Goal: Find specific page/section

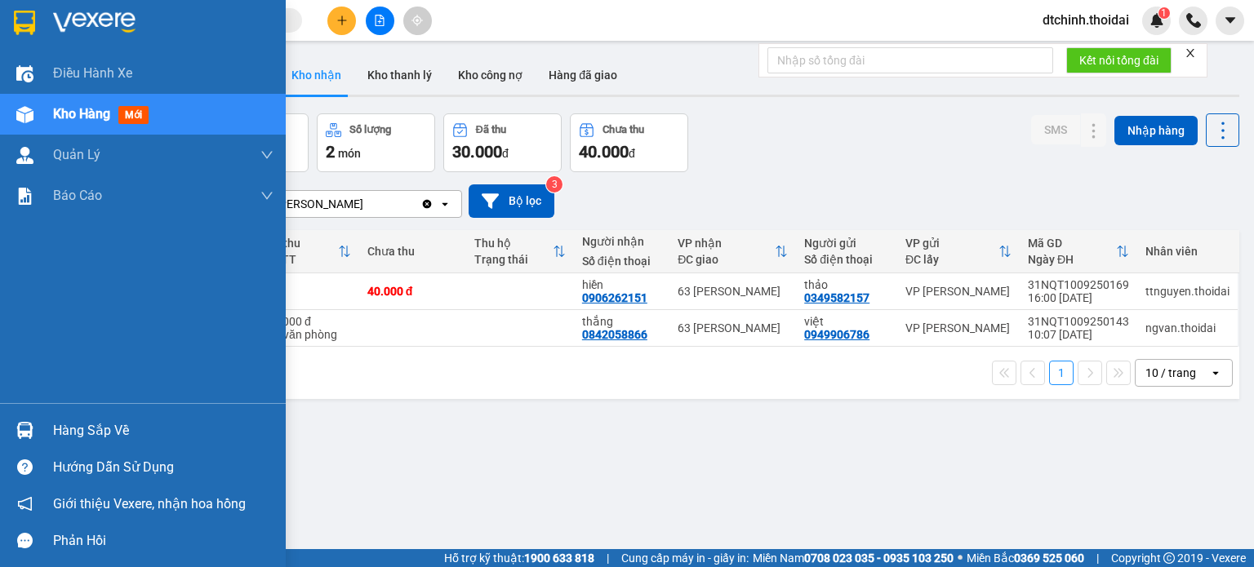
click at [79, 426] on div "Hàng sắp về" at bounding box center [163, 431] width 220 height 24
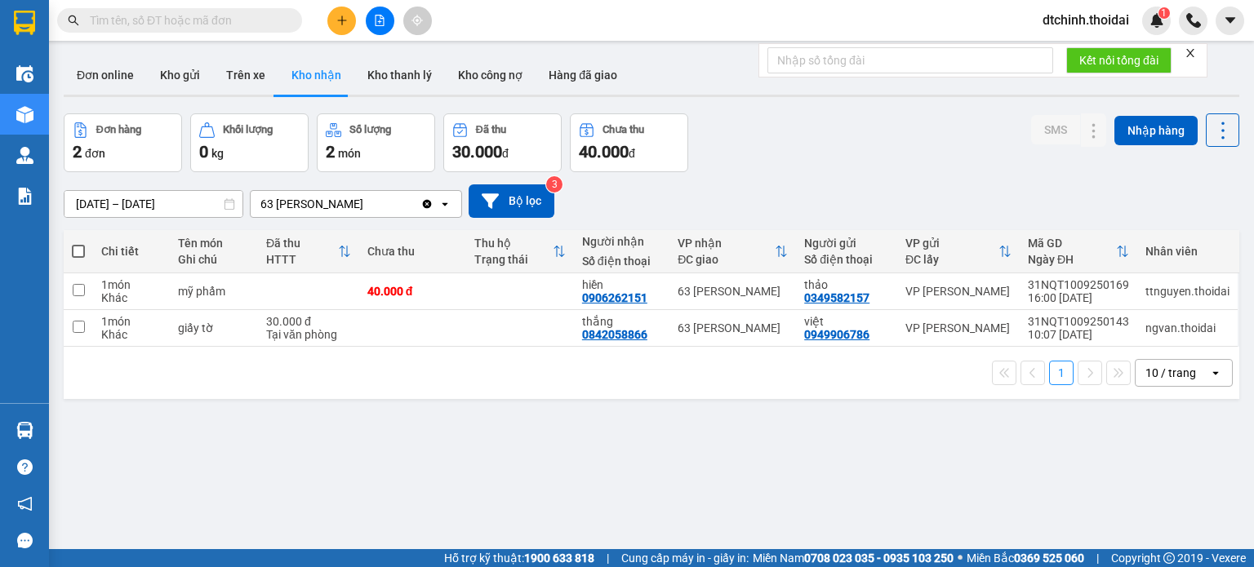
click at [786, 450] on section "Kết quả tìm kiếm ( 0 ) Bộ lọc No Data dtchinh.thoidai 1 Điều hành xe Kho hàng m…" at bounding box center [627, 283] width 1254 height 567
